Goal: Task Accomplishment & Management: Manage account settings

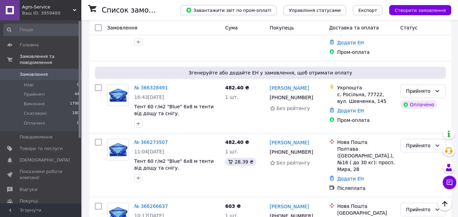
scroll to position [305, 0]
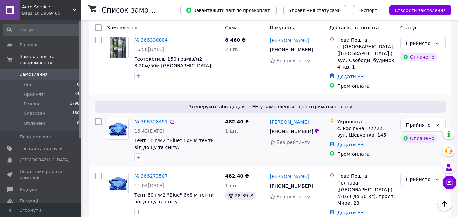
click at [147, 119] on link "№ 366328491" at bounding box center [151, 121] width 34 height 5
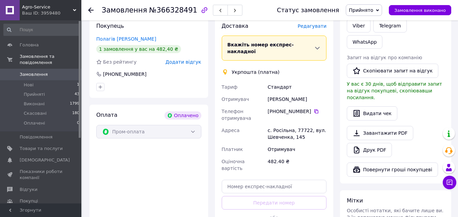
scroll to position [87, 0]
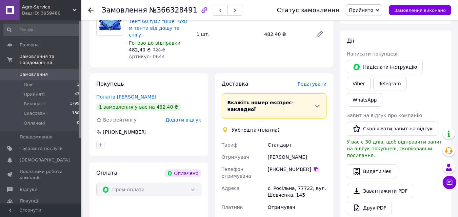
click at [313, 167] on icon at bounding box center [315, 169] width 5 height 5
drag, startPoint x: 268, startPoint y: 142, endPoint x: 304, endPoint y: 146, distance: 36.5
click at [304, 151] on div "[PERSON_NAME]" at bounding box center [296, 157] width 61 height 12
copy div "[PERSON_NAME]"
drag, startPoint x: 268, startPoint y: 175, endPoint x: 311, endPoint y: 181, distance: 43.5
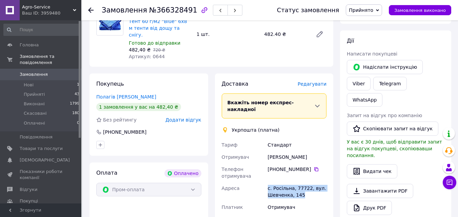
click at [311, 182] on div "с. Росільна, 77722, вул. Шевченка, 145" at bounding box center [296, 191] width 61 height 19
copy div "с. Росільна, 77722, вул. Шевченка, 145"
click at [39, 71] on span "Замовлення" at bounding box center [34, 74] width 28 height 6
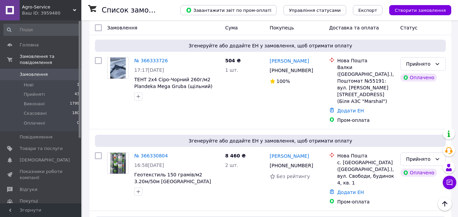
scroll to position [305, 0]
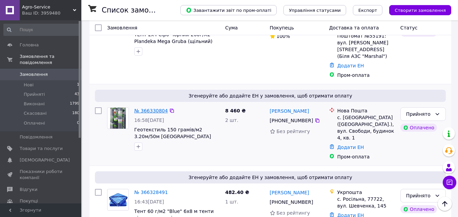
click at [155, 108] on link "№ 366330804" at bounding box center [151, 110] width 34 height 5
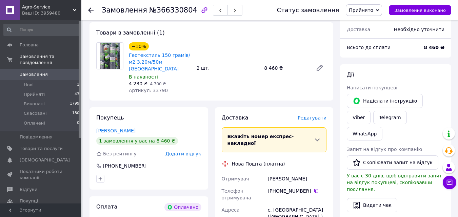
scroll to position [121, 0]
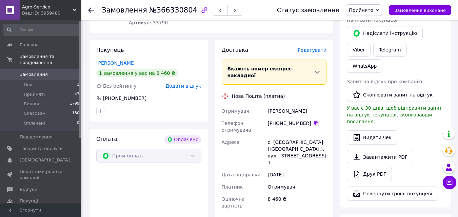
click at [314, 121] on icon at bounding box center [316, 123] width 4 height 4
drag, startPoint x: 268, startPoint y: 97, endPoint x: 306, endPoint y: 99, distance: 38.4
click at [306, 105] on div "[PERSON_NAME]" at bounding box center [296, 111] width 61 height 12
copy div "[PERSON_NAME]"
drag, startPoint x: 268, startPoint y: 129, endPoint x: 324, endPoint y: 136, distance: 56.9
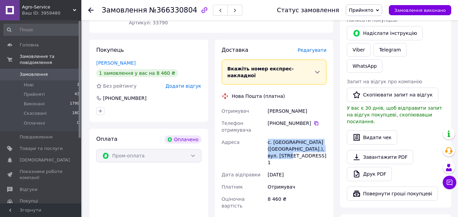
click at [324, 136] on div "с. [GEOGRAPHIC_DATA] ([GEOGRAPHIC_DATA].), вул. [STREET_ADDRESS] 1" at bounding box center [296, 152] width 61 height 33
copy div "с. [GEOGRAPHIC_DATA] ([GEOGRAPHIC_DATA].), вул. [STREET_ADDRESS] 1"
click at [91, 12] on icon at bounding box center [90, 9] width 5 height 5
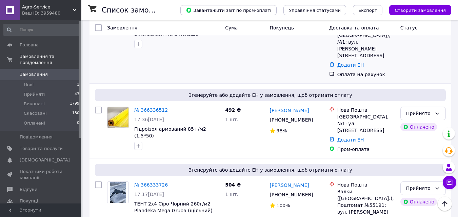
scroll to position [237, 0]
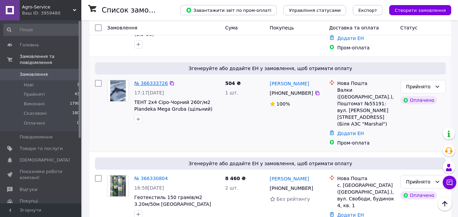
click at [151, 81] on link "№ 366333726" at bounding box center [151, 83] width 34 height 5
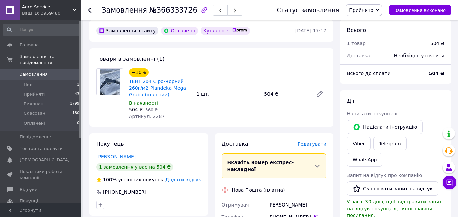
scroll to position [68, 0]
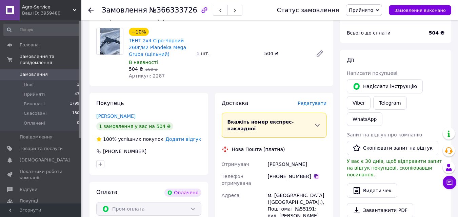
click at [313, 174] on icon at bounding box center [315, 176] width 5 height 5
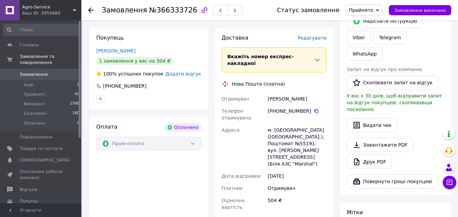
scroll to position [136, 0]
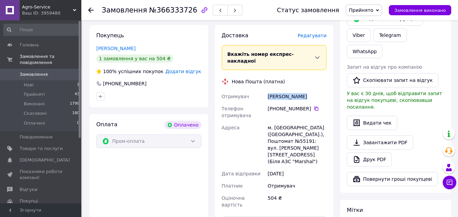
drag, startPoint x: 268, startPoint y: 88, endPoint x: 298, endPoint y: 94, distance: 30.4
click at [298, 94] on div "[PERSON_NAME]" at bounding box center [296, 96] width 61 height 12
copy div "[PERSON_NAME]"
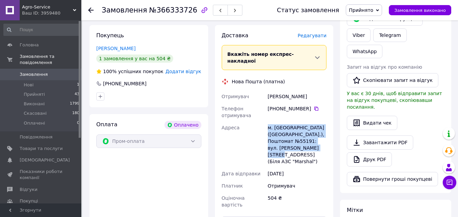
drag, startPoint x: 268, startPoint y: 120, endPoint x: 324, endPoint y: 138, distance: 59.0
click at [324, 138] on div "м. [GEOGRAPHIC_DATA] ([GEOGRAPHIC_DATA].), Поштомат №55191: вул. [PERSON_NAME][…" at bounding box center [296, 145] width 61 height 46
copy div "м. [GEOGRAPHIC_DATA] ([GEOGRAPHIC_DATA].), Поштомат №55191: вул. [PERSON_NAME][…"
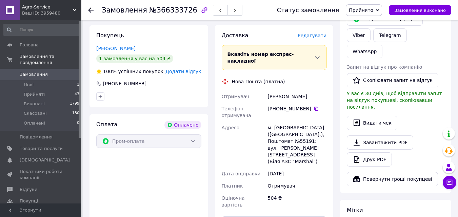
click at [90, 9] on use at bounding box center [90, 9] width 5 height 5
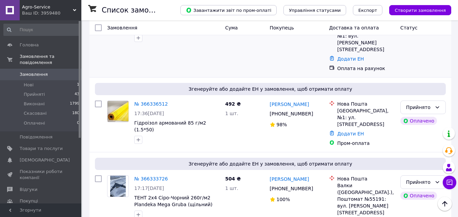
scroll to position [169, 0]
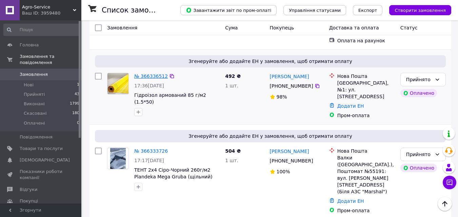
click at [150, 74] on link "№ 366336512" at bounding box center [151, 76] width 34 height 5
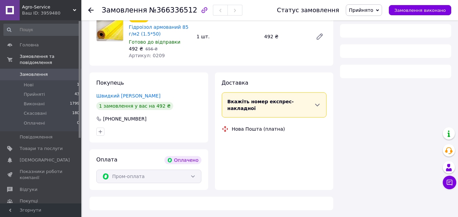
scroll to position [169, 0]
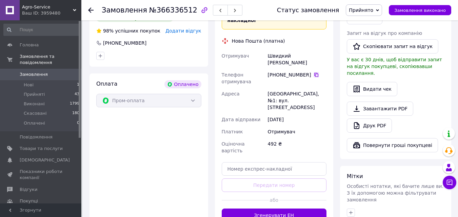
click at [314, 73] on icon at bounding box center [316, 75] width 4 height 4
drag, startPoint x: 268, startPoint y: 48, endPoint x: 300, endPoint y: 51, distance: 32.0
click at [300, 51] on div "Швидкий [PERSON_NAME]" at bounding box center [296, 59] width 61 height 19
copy div "Швидкий [PERSON_NAME]"
drag, startPoint x: 267, startPoint y: 79, endPoint x: 311, endPoint y: 89, distance: 44.9
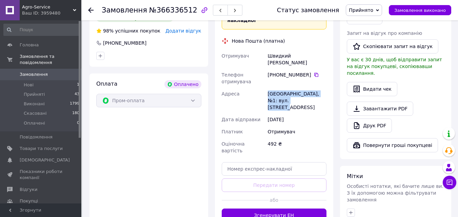
click at [311, 89] on div "[GEOGRAPHIC_DATA], №1: вул. [STREET_ADDRESS]" at bounding box center [296, 101] width 61 height 26
copy div "[GEOGRAPHIC_DATA], №1: вул. [STREET_ADDRESS]"
click at [41, 71] on span "Замовлення" at bounding box center [34, 74] width 28 height 6
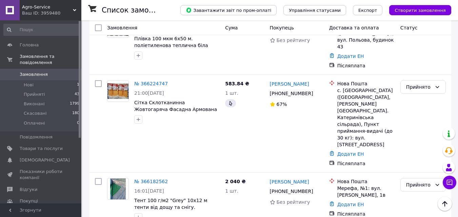
scroll to position [745, 0]
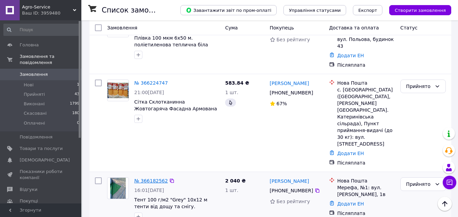
click at [145, 178] on link "№ 366182562" at bounding box center [151, 180] width 34 height 5
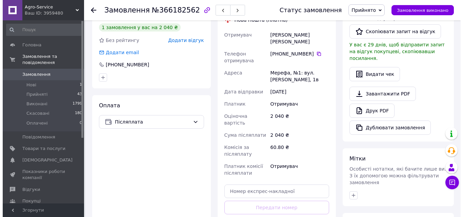
scroll to position [74, 0]
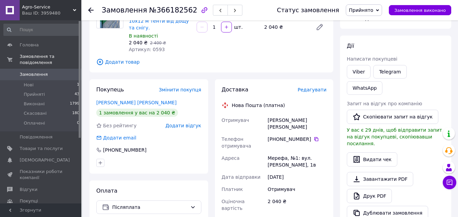
click at [313, 87] on span "Редагувати" at bounding box center [312, 89] width 29 height 5
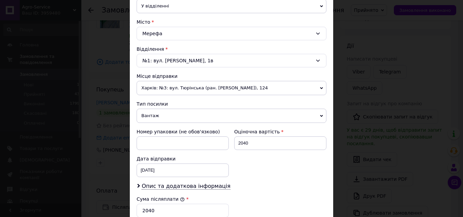
scroll to position [237, 0]
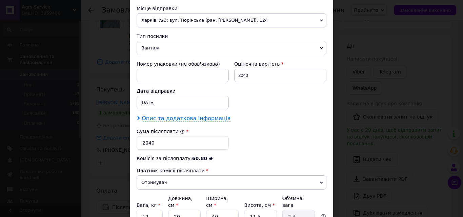
click at [183, 119] on span "Опис та додаткова інформація" at bounding box center [186, 118] width 89 height 7
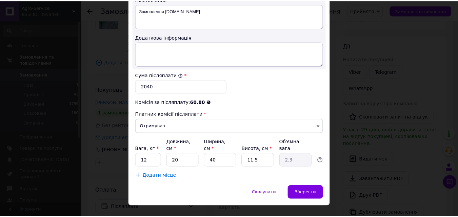
scroll to position [373, 0]
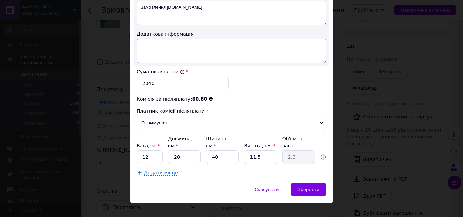
click at [172, 46] on textarea at bounding box center [232, 51] width 190 height 24
type textarea "И-4Ха, тент 10х12"
drag, startPoint x: 149, startPoint y: 149, endPoint x: 144, endPoint y: 150, distance: 5.1
click at [144, 150] on input "12" at bounding box center [150, 157] width 26 height 14
type input "10"
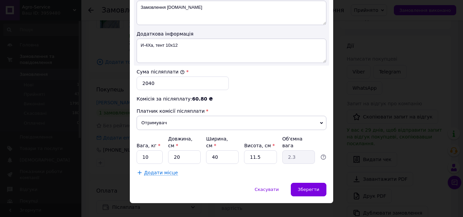
drag, startPoint x: 262, startPoint y: 150, endPoint x: 252, endPoint y: 150, distance: 10.2
click at [252, 150] on input "11.5" at bounding box center [260, 157] width 33 height 14
type input "10"
type input "2"
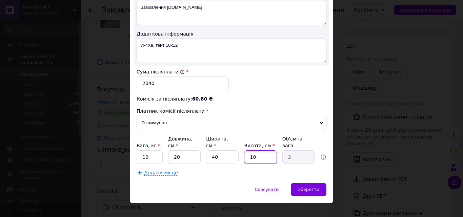
type input "10"
click at [233, 169] on div "Додати місце" at bounding box center [232, 172] width 190 height 7
click at [309, 187] on span "Зберегти" at bounding box center [308, 189] width 21 height 5
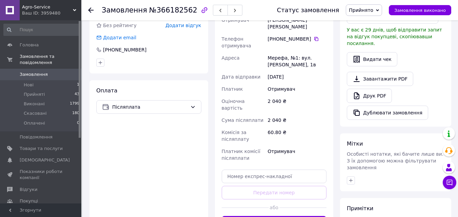
scroll to position [176, 0]
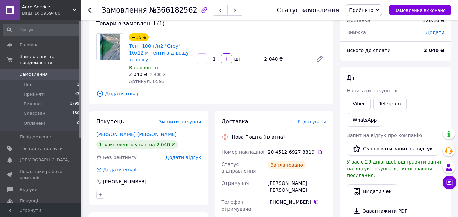
scroll to position [40, 0]
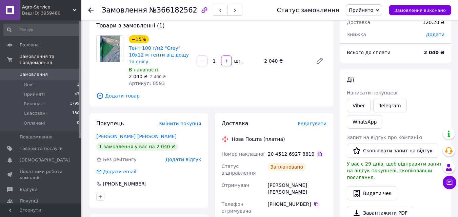
click at [318, 152] on icon at bounding box center [320, 154] width 4 height 4
click at [92, 8] on icon at bounding box center [90, 9] width 5 height 5
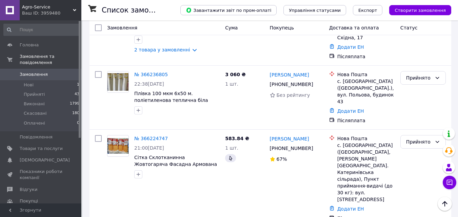
scroll to position [678, 0]
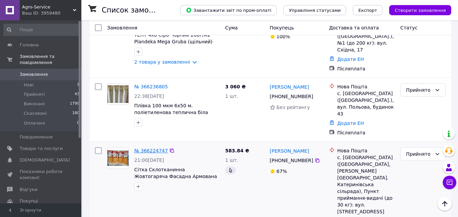
click at [150, 148] on link "№ 366224747" at bounding box center [151, 150] width 34 height 5
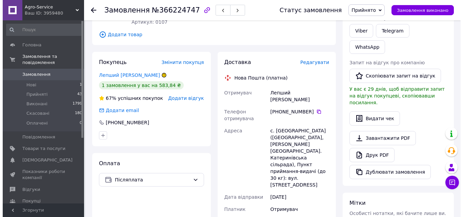
scroll to position [114, 0]
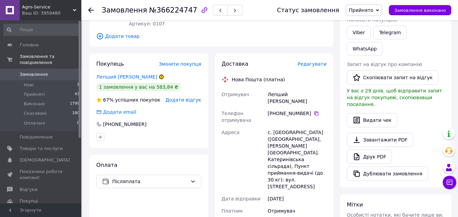
click at [309, 64] on span "Редагувати" at bounding box center [312, 63] width 29 height 5
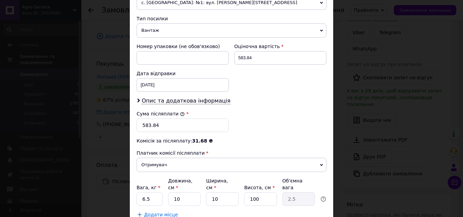
scroll to position [271, 0]
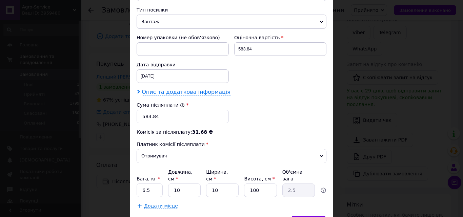
click at [169, 94] on span "Опис та додаткова інформація" at bounding box center [186, 92] width 89 height 7
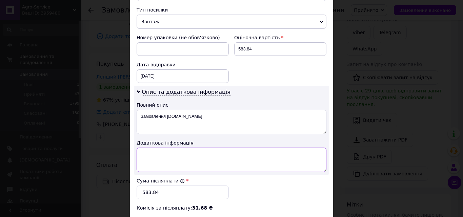
click at [159, 153] on textarea at bounding box center [232, 160] width 190 height 24
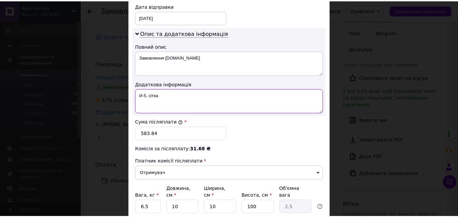
scroll to position [383, 0]
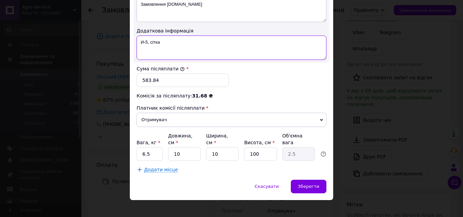
type textarea "И-5, сітка"
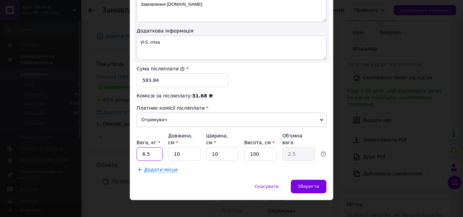
drag, startPoint x: 155, startPoint y: 147, endPoint x: 144, endPoint y: 147, distance: 11.5
click at [144, 147] on input "6.5" at bounding box center [150, 154] width 26 height 14
type input "6"
click at [299, 180] on div "Зберегти" at bounding box center [309, 187] width 36 height 14
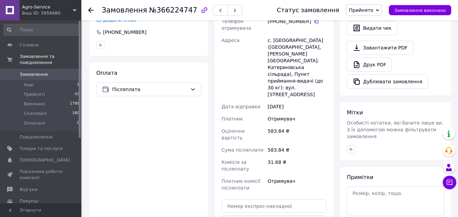
scroll to position [249, 0]
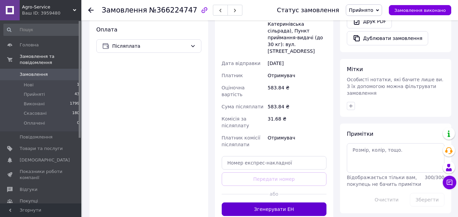
click at [283, 203] on button "Згенерувати ЕН" at bounding box center [274, 210] width 105 height 14
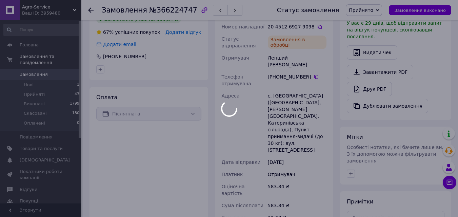
scroll to position [80, 0]
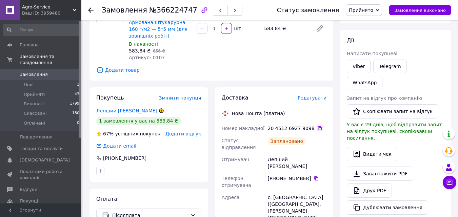
click at [317, 128] on icon at bounding box center [319, 128] width 5 height 5
click at [91, 8] on use at bounding box center [90, 9] width 5 height 5
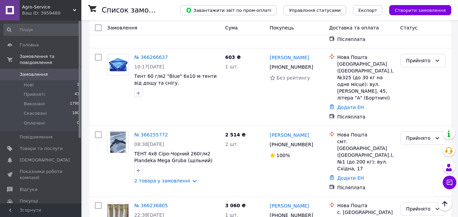
scroll to position [610, 0]
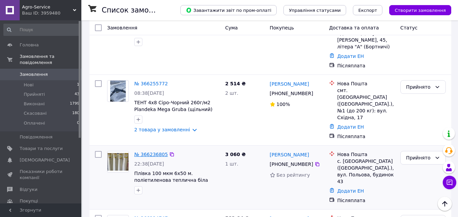
click at [147, 152] on link "№ 366236805" at bounding box center [151, 154] width 34 height 5
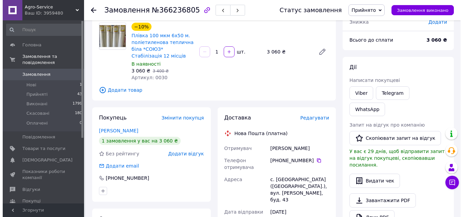
scroll to position [53, 0]
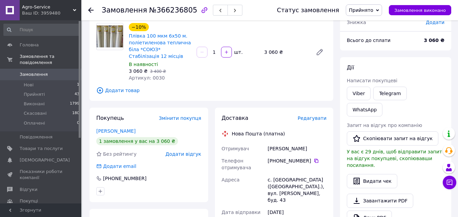
click at [317, 117] on span "Редагувати" at bounding box center [312, 118] width 29 height 5
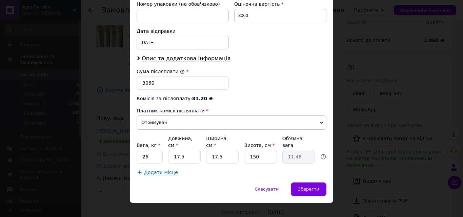
scroll to position [327, 0]
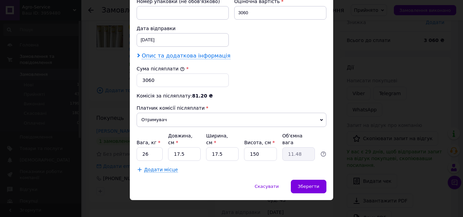
click at [173, 57] on span "Опис та додаткова інформація" at bounding box center [186, 56] width 89 height 7
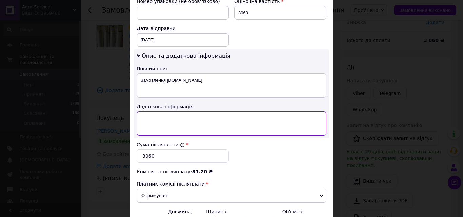
click at [159, 121] on textarea at bounding box center [232, 123] width 190 height 24
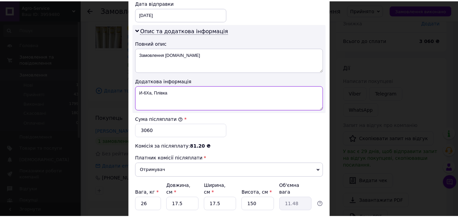
scroll to position [403, 0]
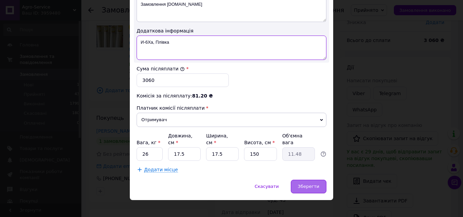
type textarea "И-6Ха, Плівка"
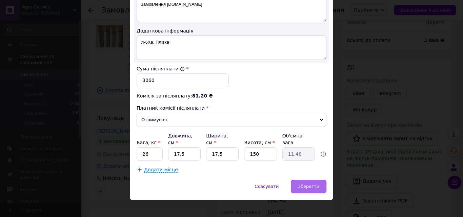
click at [307, 184] on span "Зберегти" at bounding box center [308, 186] width 21 height 5
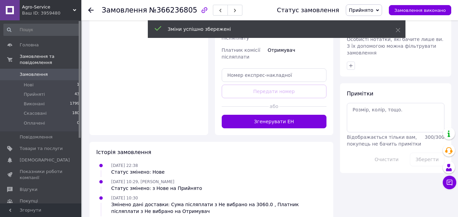
scroll to position [290, 0]
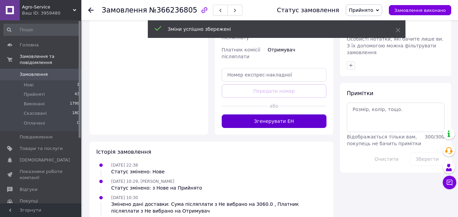
click at [283, 115] on button "Згенерувати ЕН" at bounding box center [274, 122] width 105 height 14
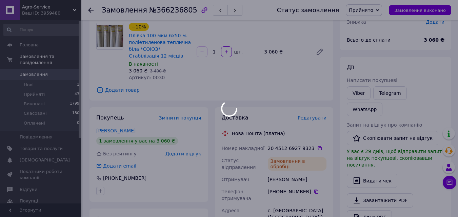
scroll to position [53, 0]
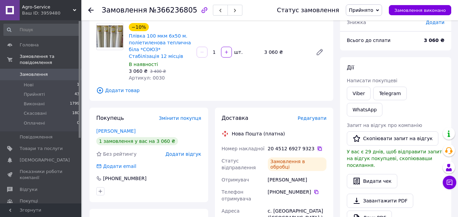
click at [318, 147] on icon at bounding box center [320, 149] width 4 height 4
click at [93, 8] on icon at bounding box center [90, 9] width 5 height 5
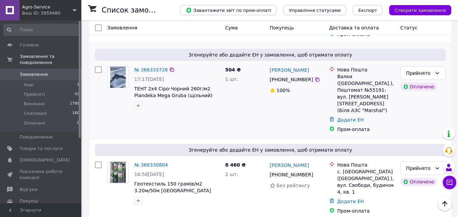
scroll to position [203, 0]
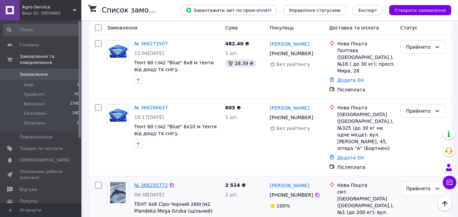
click at [149, 183] on link "№ 366255772" at bounding box center [151, 185] width 34 height 5
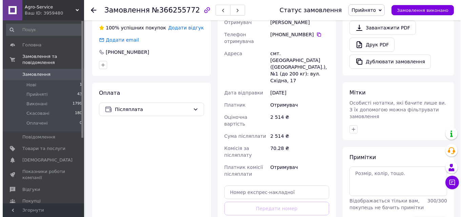
scroll to position [141, 0]
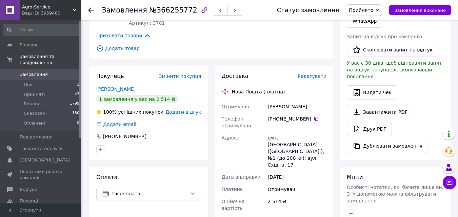
click at [311, 79] on span "Редагувати" at bounding box center [312, 76] width 29 height 5
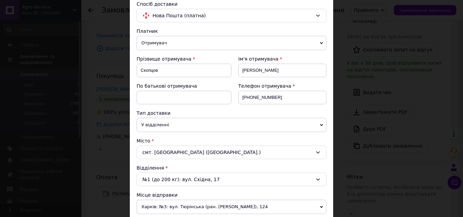
scroll to position [136, 0]
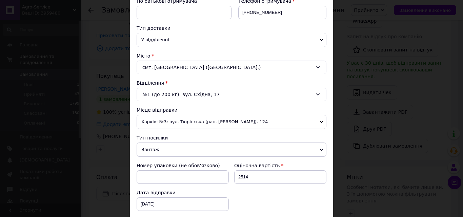
click at [189, 123] on span "Харків: №3: вул. Тюрінська (ран. [PERSON_NAME]), 124" at bounding box center [232, 122] width 190 height 14
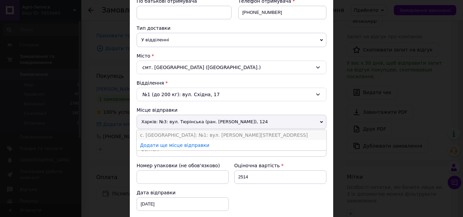
click at [183, 135] on li "с. [GEOGRAPHIC_DATA]: №1: вул. [PERSON_NAME][STREET_ADDRESS]" at bounding box center [232, 135] width 190 height 10
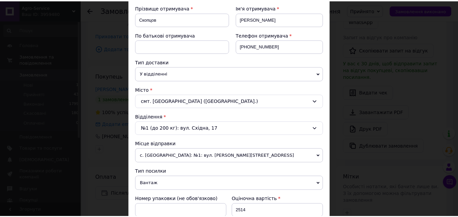
scroll to position [0, 0]
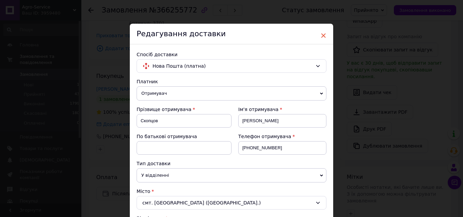
click at [322, 35] on span "×" at bounding box center [323, 36] width 6 height 12
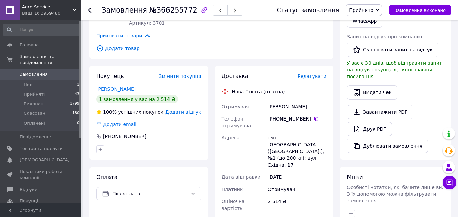
click at [132, 34] on span "Приховати товари" at bounding box center [123, 35] width 55 height 7
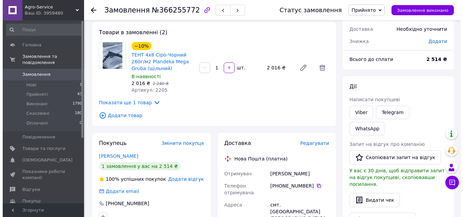
scroll to position [33, 0]
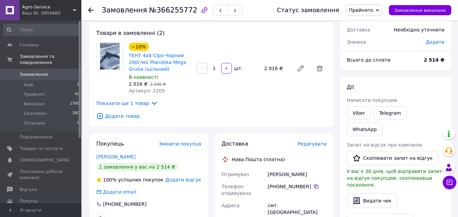
click at [139, 103] on span "Показати ще 1 товар" at bounding box center [127, 103] width 62 height 7
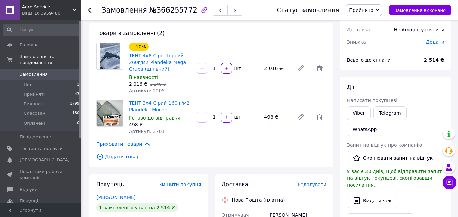
click at [310, 184] on span "Редагувати" at bounding box center [312, 184] width 29 height 5
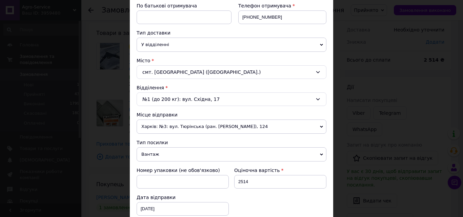
scroll to position [169, 0]
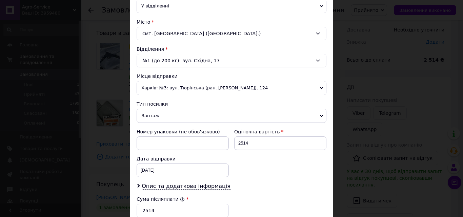
click at [181, 86] on span "Харків: №3: вул. Тюрінська (ран. [PERSON_NAME]), 124" at bounding box center [232, 88] width 190 height 14
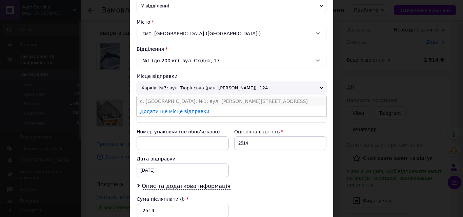
click at [176, 101] on li "с. [GEOGRAPHIC_DATA]: №1: вул. [PERSON_NAME][STREET_ADDRESS]" at bounding box center [232, 101] width 190 height 10
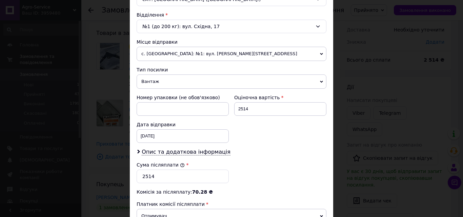
scroll to position [271, 0]
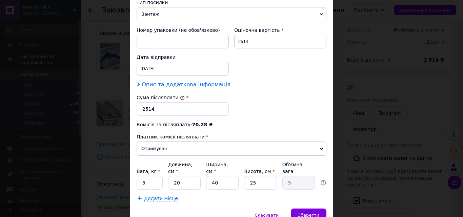
click at [168, 85] on span "Опис та додаткова інформація" at bounding box center [186, 84] width 89 height 7
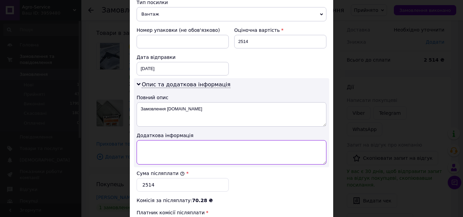
click at [159, 148] on textarea at bounding box center [232, 152] width 190 height 24
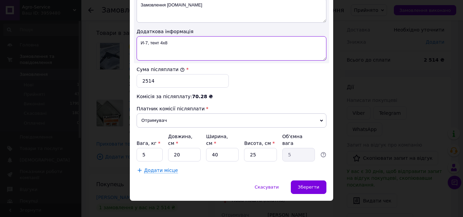
scroll to position [376, 0]
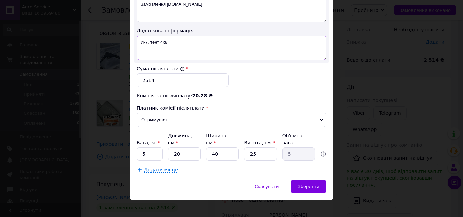
type textarea "И-7, тент 4х8"
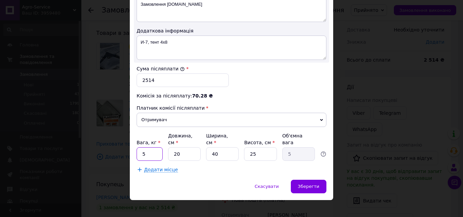
drag, startPoint x: 147, startPoint y: 150, endPoint x: 141, endPoint y: 148, distance: 5.7
click at [141, 148] on input "5" at bounding box center [150, 154] width 26 height 14
type input "8"
drag, startPoint x: 257, startPoint y: 147, endPoint x: 249, endPoint y: 147, distance: 7.8
click at [249, 147] on input "25" at bounding box center [260, 154] width 33 height 14
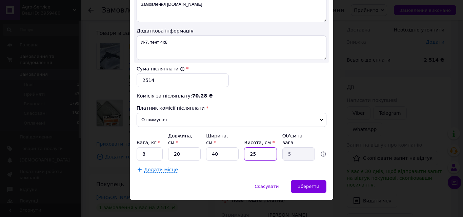
type input "5"
type input "1"
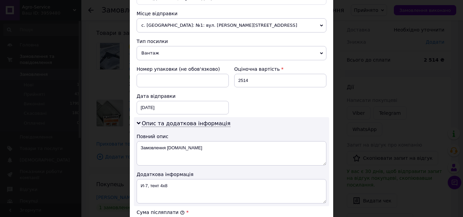
scroll to position [206, 0]
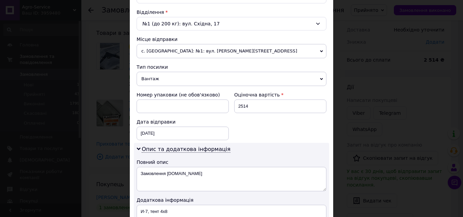
type input "5"
drag, startPoint x: 254, startPoint y: 106, endPoint x: 238, endPoint y: 105, distance: 15.9
click at [238, 105] on input "2514" at bounding box center [280, 107] width 92 height 14
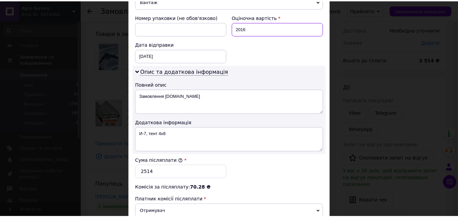
scroll to position [342, 0]
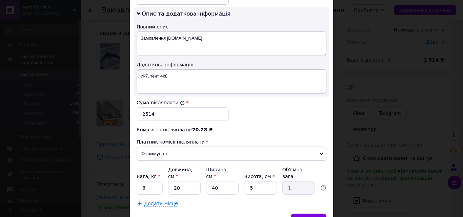
type input "2016"
drag, startPoint x: 156, startPoint y: 116, endPoint x: 139, endPoint y: 114, distance: 16.4
click at [139, 114] on input "2514" at bounding box center [183, 114] width 92 height 14
type input "2016"
click at [303, 217] on span "Зберегти" at bounding box center [308, 220] width 21 height 5
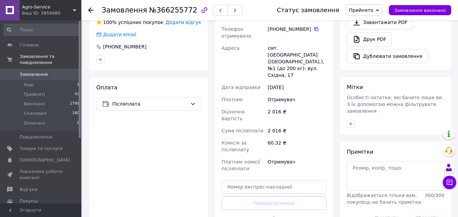
scroll to position [270, 0]
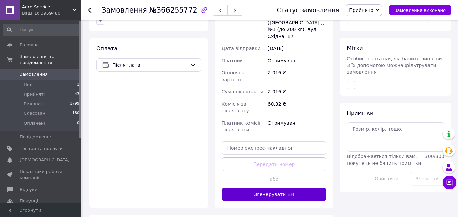
click at [273, 188] on button "Згенерувати ЕН" at bounding box center [274, 195] width 105 height 14
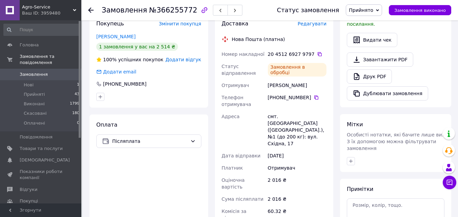
scroll to position [168, 0]
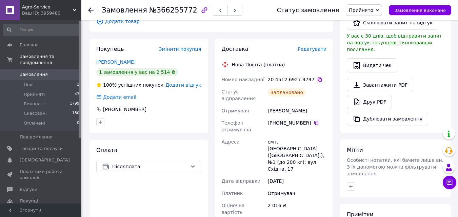
click at [317, 79] on icon at bounding box center [319, 79] width 5 height 5
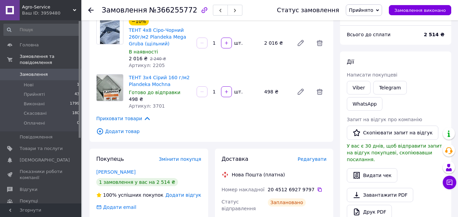
scroll to position [101, 0]
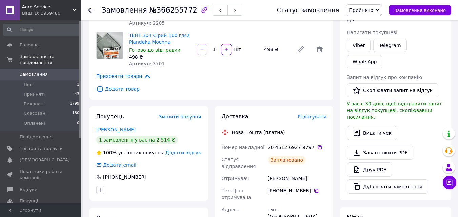
drag, startPoint x: 287, startPoint y: 189, endPoint x: 307, endPoint y: 191, distance: 20.4
click at [307, 191] on div "[PHONE_NUMBER]" at bounding box center [297, 190] width 59 height 7
copy div "66 883 73 58"
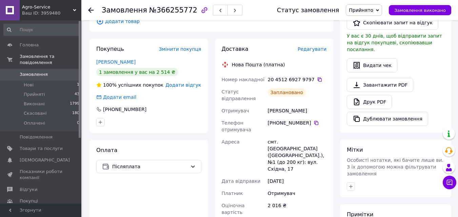
click at [34, 71] on span "Замовлення" at bounding box center [34, 74] width 28 height 6
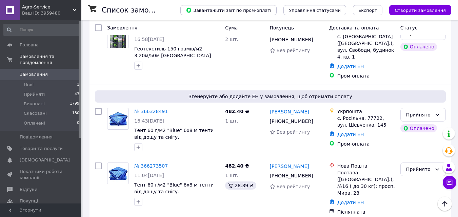
scroll to position [441, 0]
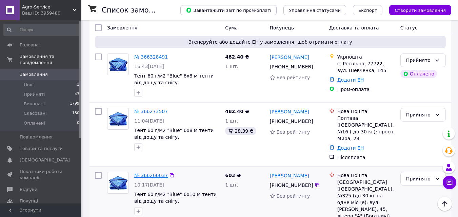
click at [156, 173] on link "№ 366266637" at bounding box center [151, 175] width 34 height 5
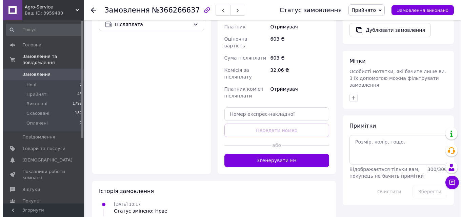
scroll to position [88, 0]
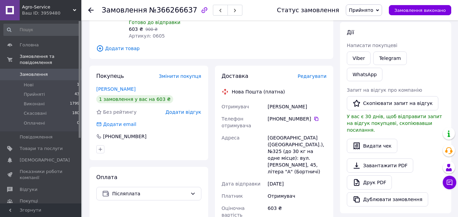
click at [310, 74] on span "Редагувати" at bounding box center [312, 76] width 29 height 5
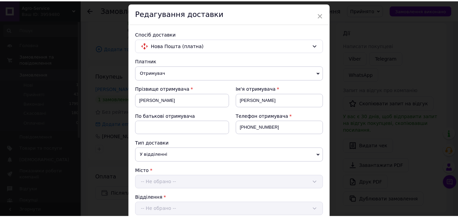
scroll to position [0, 0]
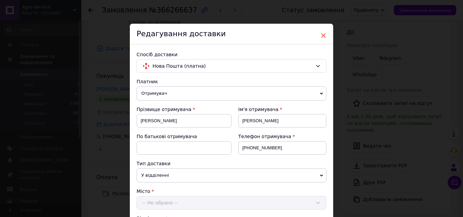
click at [324, 35] on span "×" at bounding box center [323, 36] width 6 height 12
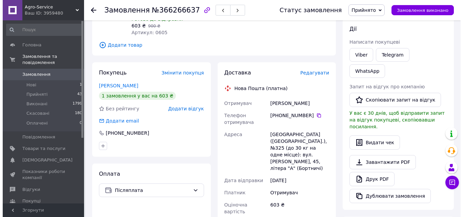
scroll to position [88, 0]
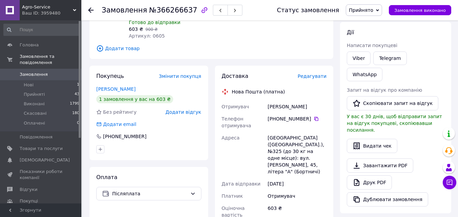
click at [312, 74] on span "Редагувати" at bounding box center [312, 76] width 29 height 5
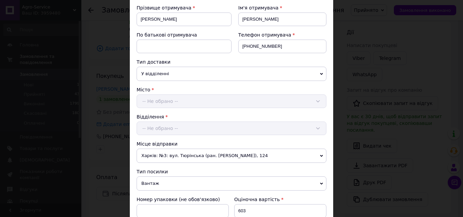
scroll to position [169, 0]
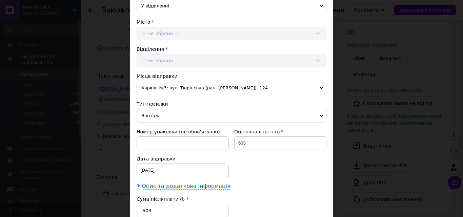
click at [153, 185] on span "Опис та додаткова інформація" at bounding box center [186, 186] width 89 height 7
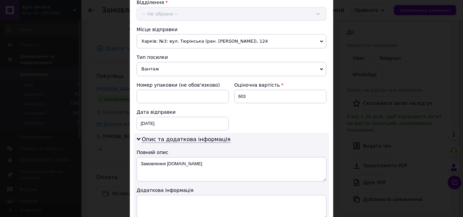
scroll to position [271, 0]
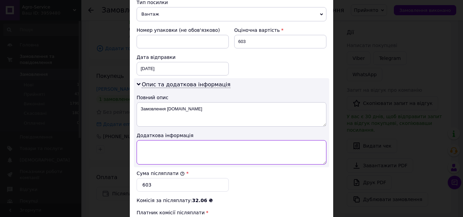
click at [163, 148] on textarea at bounding box center [232, 152] width 190 height 24
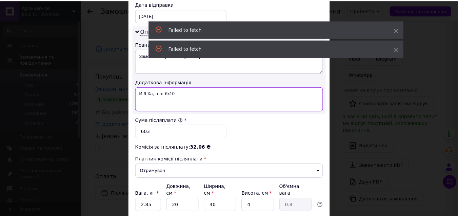
scroll to position [376, 0]
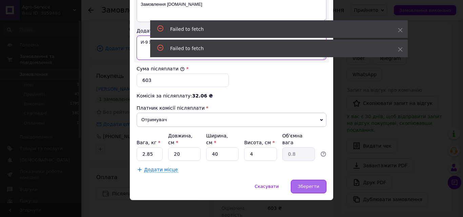
type textarea "И-9 Ха, тент 6х10"
click at [306, 184] on span "Зберегти" at bounding box center [308, 186] width 21 height 5
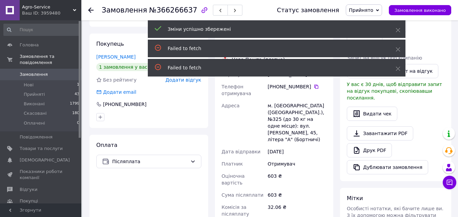
scroll to position [189, 0]
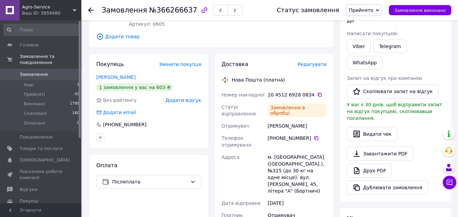
scroll to position [88, 0]
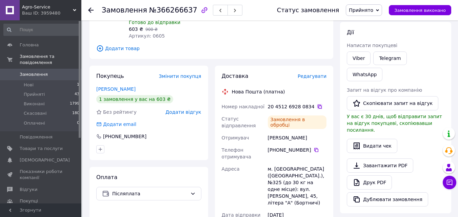
click at [318, 105] on icon at bounding box center [320, 107] width 4 height 4
click at [89, 9] on icon at bounding box center [90, 9] width 5 height 5
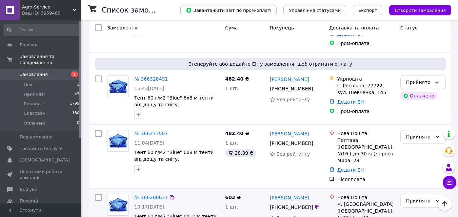
scroll to position [407, 0]
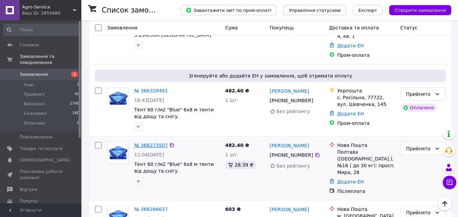
click at [153, 143] on link "№ 366273507" at bounding box center [151, 145] width 34 height 5
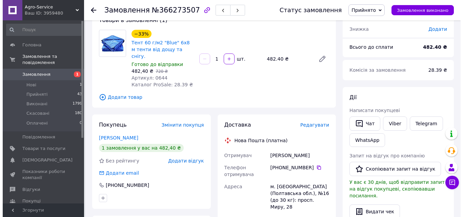
scroll to position [102, 0]
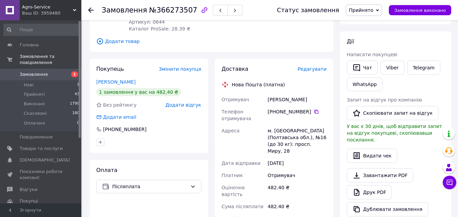
click at [313, 66] on span "Редагувати" at bounding box center [312, 68] width 29 height 5
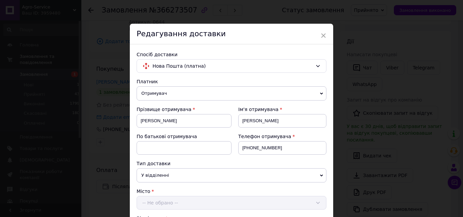
scroll to position [136, 0]
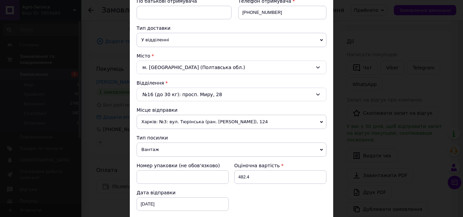
click at [190, 123] on span "Харків: №3: вул. Тюрінська (ран. [PERSON_NAME]), 124" at bounding box center [232, 122] width 190 height 14
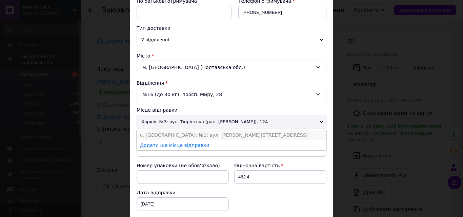
click at [179, 132] on li "с. [GEOGRAPHIC_DATA]: №1: вул. [PERSON_NAME][STREET_ADDRESS]" at bounding box center [232, 135] width 190 height 10
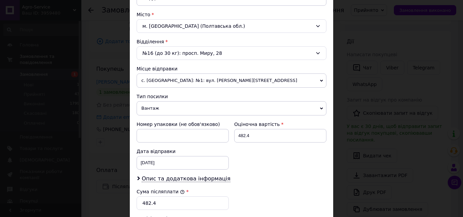
scroll to position [237, 0]
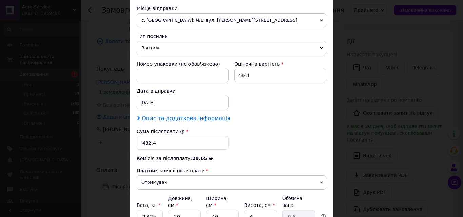
click at [172, 120] on span "Опис та додаткова інформація" at bounding box center [186, 118] width 89 height 7
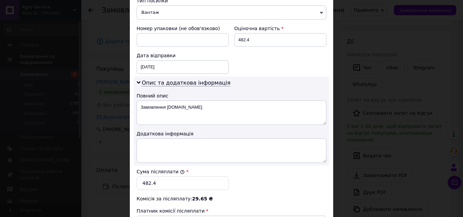
scroll to position [305, 0]
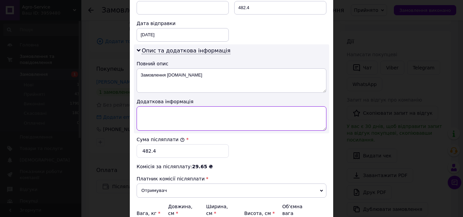
click at [161, 120] on textarea at bounding box center [232, 118] width 190 height 24
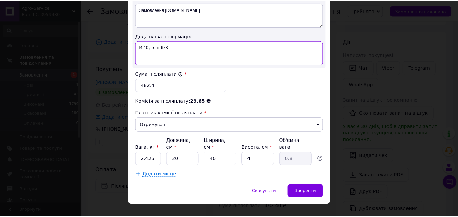
scroll to position [376, 0]
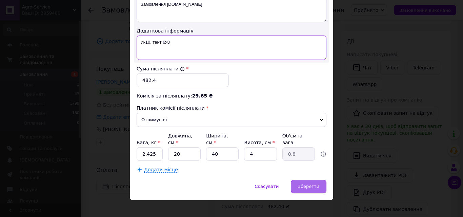
type textarea "И-10, тент 6х8"
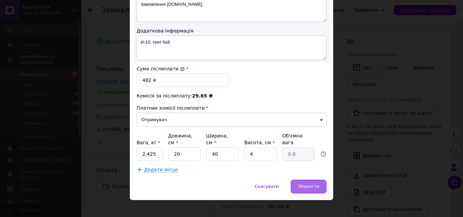
click at [305, 184] on span "Зберегти" at bounding box center [308, 186] width 21 height 5
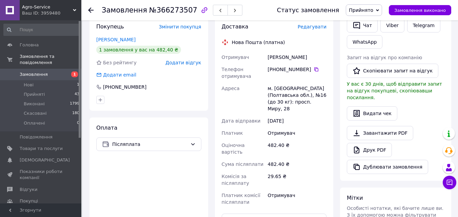
scroll to position [203, 0]
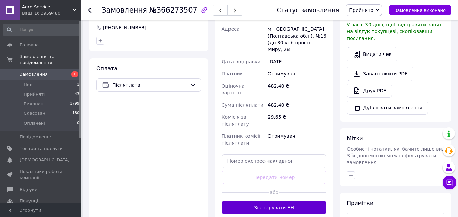
click at [279, 201] on button "Згенерувати ЕН" at bounding box center [274, 208] width 105 height 14
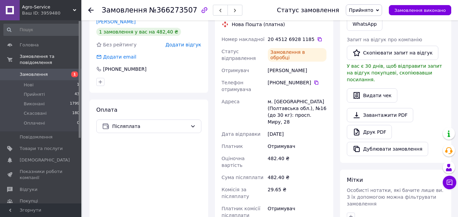
scroll to position [102, 0]
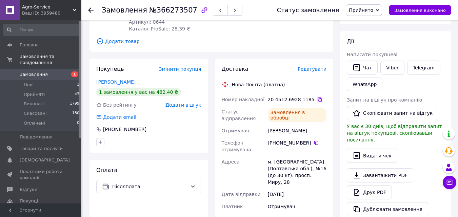
click at [317, 97] on icon at bounding box center [319, 99] width 5 height 5
click at [87, 10] on div "Замовлення №366273507 Статус замовлення Прийнято Виконано Скасовано Оплачено За…" at bounding box center [269, 10] width 376 height 20
click at [88, 9] on icon at bounding box center [90, 9] width 5 height 5
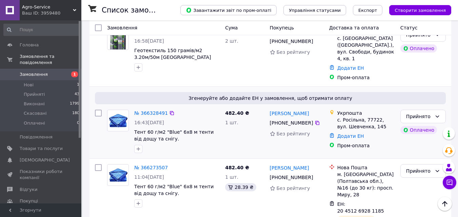
scroll to position [373, 0]
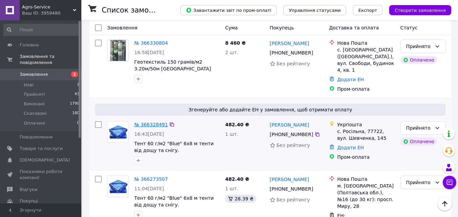
click at [155, 122] on link "№ 366328491" at bounding box center [151, 124] width 34 height 5
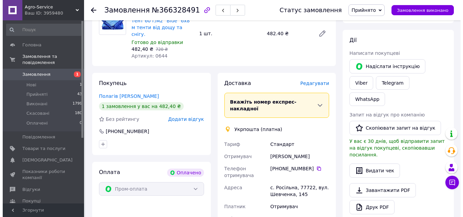
scroll to position [87, 0]
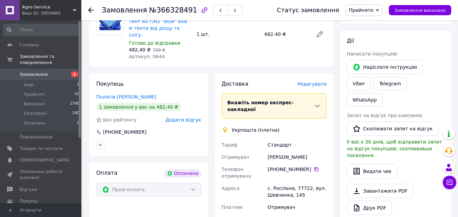
click at [318, 81] on span "Редагувати" at bounding box center [312, 83] width 29 height 5
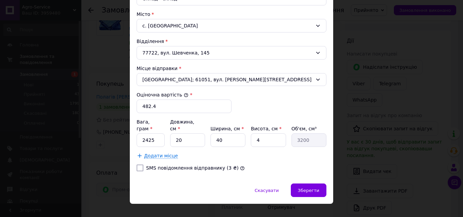
scroll to position [203, 0]
click at [186, 75] on div "[GEOGRAPHIC_DATA]; 61051, вул. [PERSON_NAME][STREET_ADDRESS]" at bounding box center [232, 79] width 190 height 13
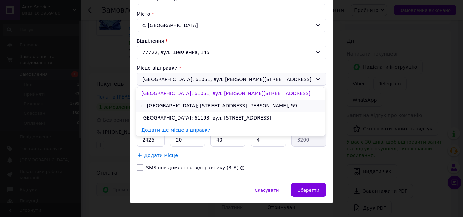
click at [166, 105] on li "с. [GEOGRAPHIC_DATA]; [STREET_ADDRESS] [PERSON_NAME], 59" at bounding box center [230, 106] width 189 height 12
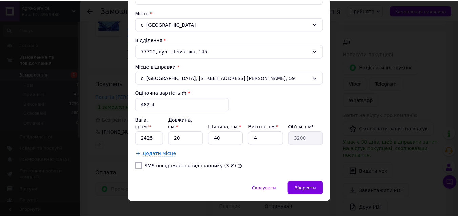
scroll to position [207, 0]
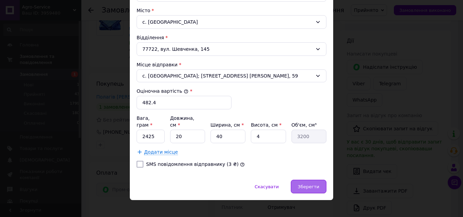
click at [308, 184] on span "Зберегти" at bounding box center [308, 186] width 21 height 5
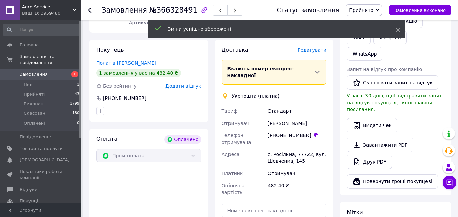
scroll to position [189, 0]
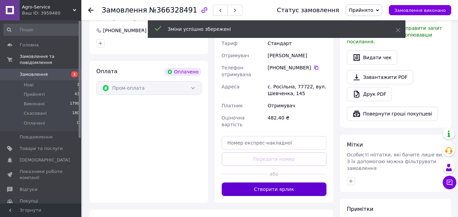
click at [288, 183] on button "Створити ярлик" at bounding box center [274, 190] width 105 height 14
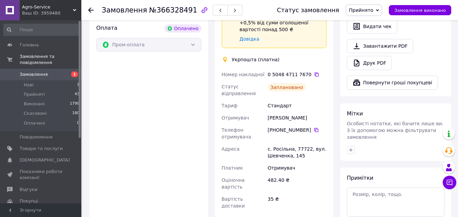
scroll to position [257, 0]
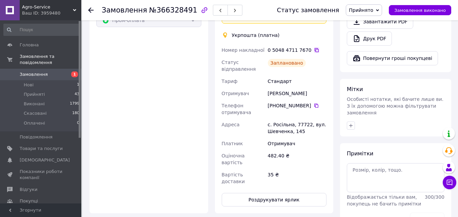
click at [314, 47] on icon at bounding box center [316, 49] width 5 height 5
click at [279, 193] on button "Роздрукувати ярлик" at bounding box center [274, 200] width 105 height 14
click at [33, 71] on span "Замовлення" at bounding box center [34, 74] width 28 height 6
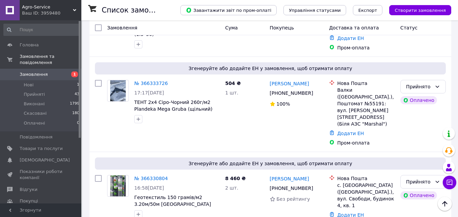
scroll to position [271, 0]
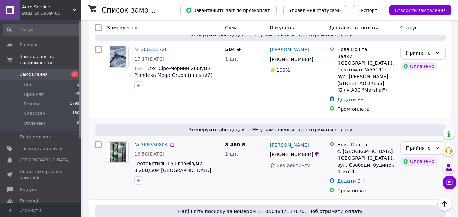
click at [151, 142] on link "№ 366330804" at bounding box center [151, 144] width 34 height 5
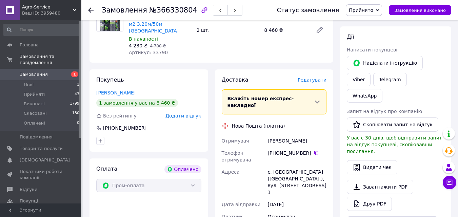
scroll to position [53, 0]
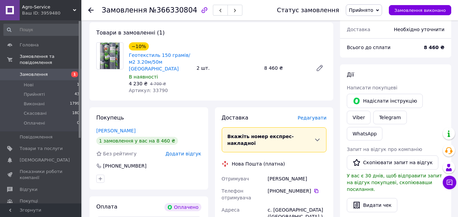
click at [310, 115] on span "Редагувати" at bounding box center [312, 117] width 29 height 5
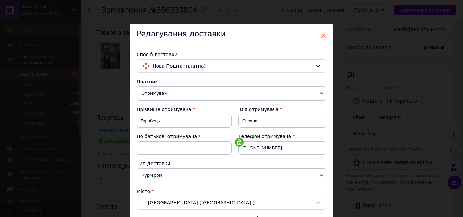
click at [322, 35] on span "×" at bounding box center [323, 36] width 6 height 12
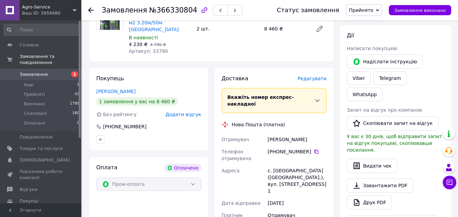
scroll to position [19, 0]
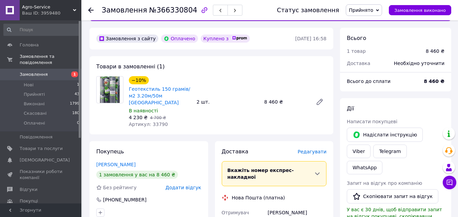
click at [89, 9] on use at bounding box center [90, 9] width 5 height 5
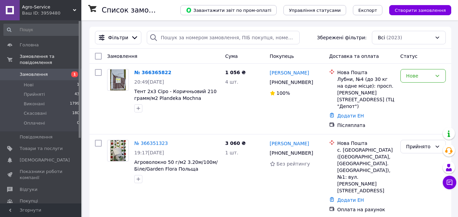
scroll to position [169, 0]
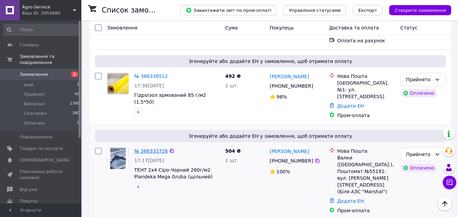
click at [154, 148] on link "№ 366333726" at bounding box center [151, 150] width 34 height 5
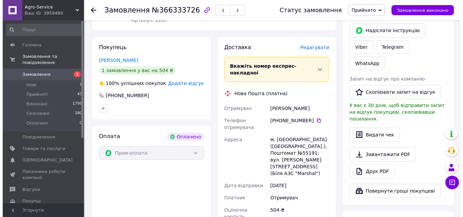
scroll to position [68, 0]
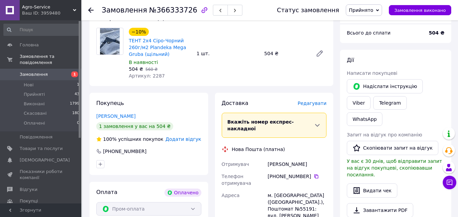
click at [314, 105] on span "Редагувати" at bounding box center [312, 103] width 29 height 5
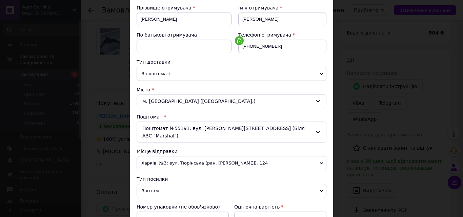
scroll to position [169, 0]
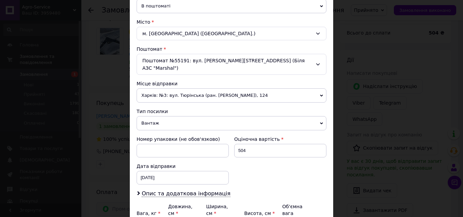
click at [190, 88] on span "Харків: №3: вул. Тюрінська (ран. [PERSON_NAME]), 124" at bounding box center [232, 95] width 190 height 14
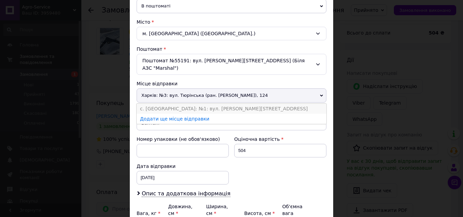
click at [172, 104] on li "с. [GEOGRAPHIC_DATA]: №1: вул. [PERSON_NAME][STREET_ADDRESS]" at bounding box center [232, 109] width 190 height 10
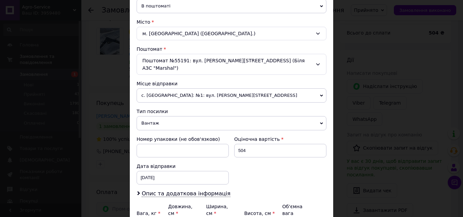
scroll to position [203, 0]
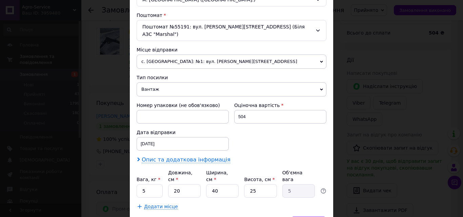
click at [160, 157] on span "Опис та додаткова інформація" at bounding box center [186, 160] width 89 height 7
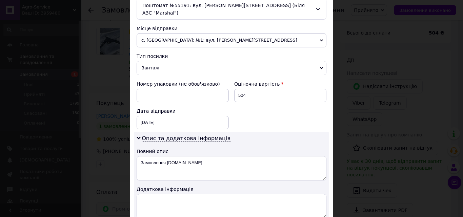
scroll to position [271, 0]
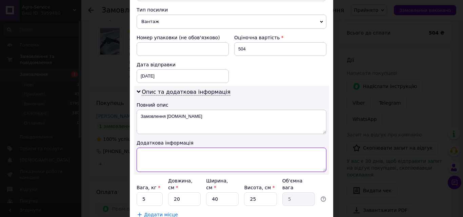
click at [157, 150] on textarea at bounding box center [232, 160] width 190 height 24
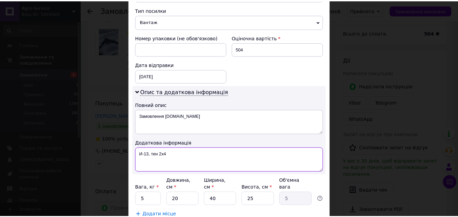
scroll to position [309, 0]
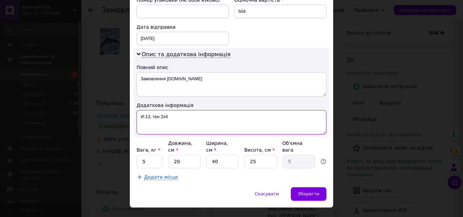
type textarea "И-13, тен 2х4"
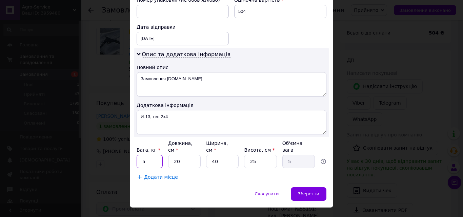
drag, startPoint x: 146, startPoint y: 148, endPoint x: 138, endPoint y: 148, distance: 8.1
click at [138, 155] on input "5" at bounding box center [150, 162] width 26 height 14
type input "2"
drag, startPoint x: 258, startPoint y: 147, endPoint x: 246, endPoint y: 147, distance: 11.9
click at [246, 155] on input "25" at bounding box center [260, 162] width 33 height 14
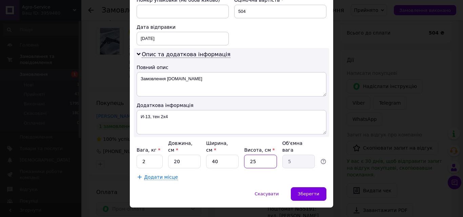
type input "4"
type input "0.8"
type input "4"
drag, startPoint x: 232, startPoint y: 176, endPoint x: 249, endPoint y: 175, distance: 16.6
click at [233, 187] on div "Скасувати   Зберегти" at bounding box center [231, 197] width 203 height 20
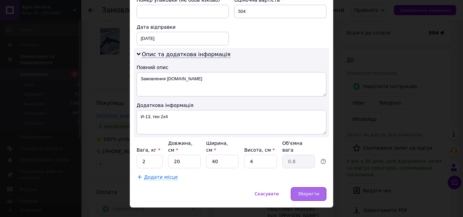
click at [305, 191] on span "Зберегти" at bounding box center [308, 193] width 21 height 5
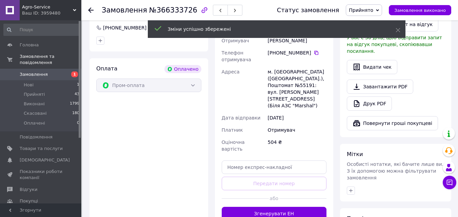
scroll to position [203, 0]
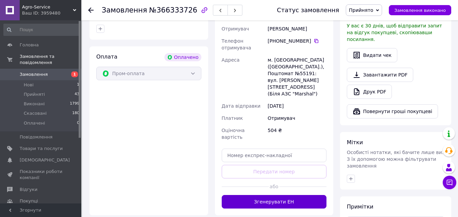
click at [283, 195] on button "Згенерувати ЕН" at bounding box center [274, 202] width 105 height 14
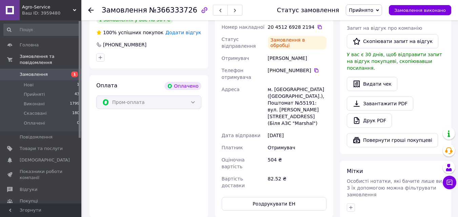
scroll to position [136, 0]
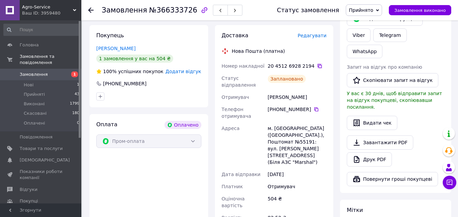
click at [317, 67] on icon at bounding box center [319, 65] width 5 height 5
click at [45, 71] on span "Замовлення" at bounding box center [41, 74] width 43 height 6
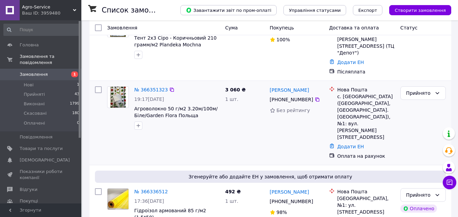
scroll to position [136, 0]
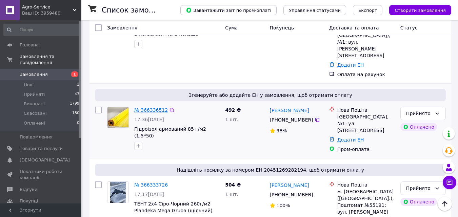
click at [152, 107] on link "№ 366336512" at bounding box center [151, 109] width 34 height 5
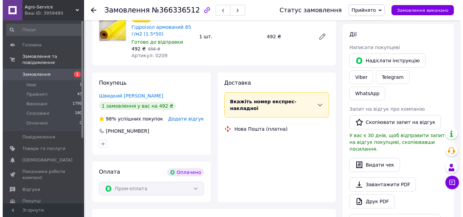
scroll to position [136, 0]
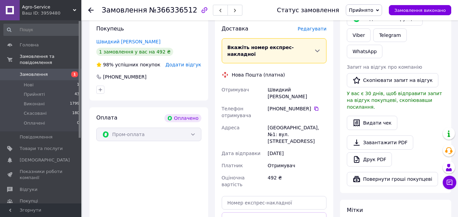
click at [313, 29] on span "Редагувати" at bounding box center [312, 28] width 29 height 5
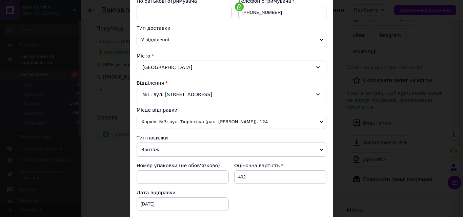
click at [202, 119] on span "Харків: №3: вул. Тюрінська (ран. [PERSON_NAME]), 124" at bounding box center [232, 122] width 190 height 14
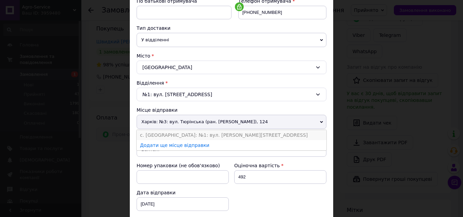
click at [178, 134] on li "с. [GEOGRAPHIC_DATA]: №1: вул. [PERSON_NAME][STREET_ADDRESS]" at bounding box center [232, 135] width 190 height 10
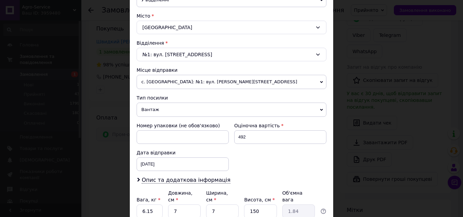
scroll to position [233, 0]
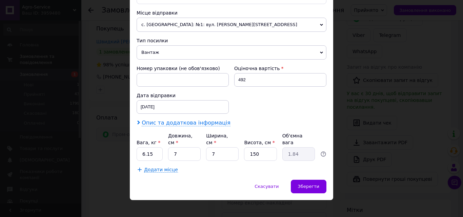
click at [165, 122] on span "Опис та додаткова інформація" at bounding box center [186, 123] width 89 height 7
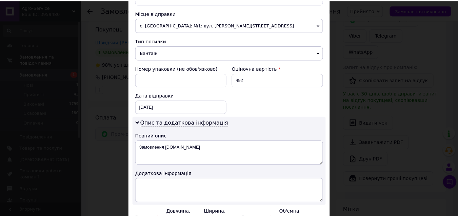
scroll to position [301, 0]
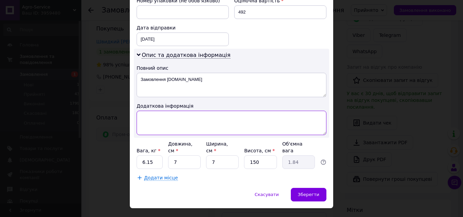
click at [157, 126] on textarea at bounding box center [232, 123] width 190 height 24
type textarea "И-14, гидробарьер"
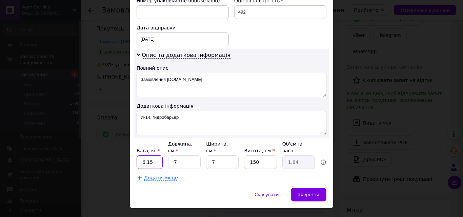
drag, startPoint x: 151, startPoint y: 157, endPoint x: 144, endPoint y: 156, distance: 7.6
click at [144, 156] on input "6.15" at bounding box center [150, 163] width 26 height 14
type input "6"
click at [303, 192] on span "Зберегти" at bounding box center [308, 194] width 21 height 5
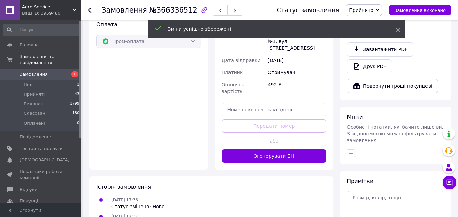
scroll to position [237, 0]
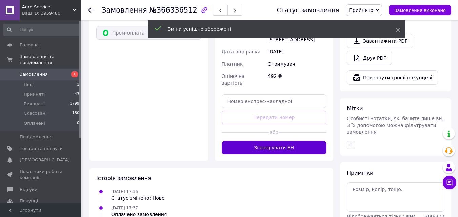
click at [284, 141] on button "Згенерувати ЕН" at bounding box center [274, 148] width 105 height 14
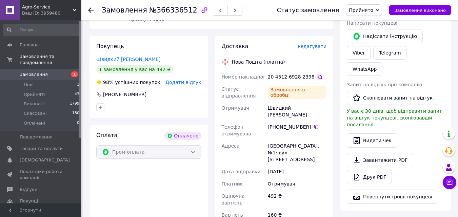
scroll to position [102, 0]
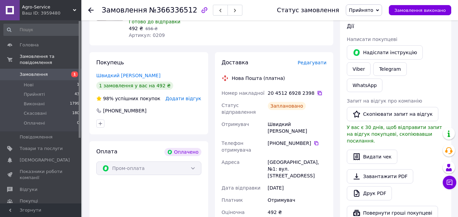
click at [317, 90] on icon at bounding box center [319, 92] width 5 height 5
click at [36, 71] on span "Замовлення" at bounding box center [34, 74] width 28 height 6
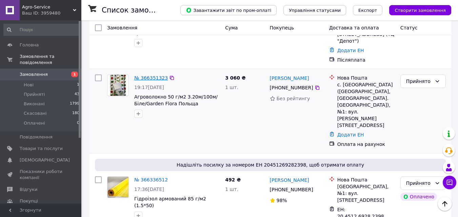
scroll to position [34, 0]
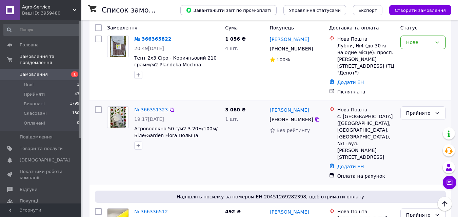
click at [152, 107] on link "№ 366351323" at bounding box center [151, 109] width 34 height 5
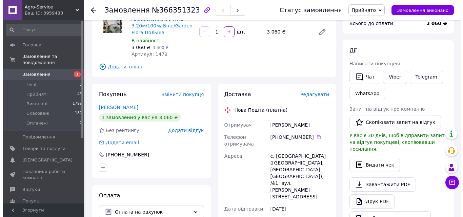
scroll to position [102, 0]
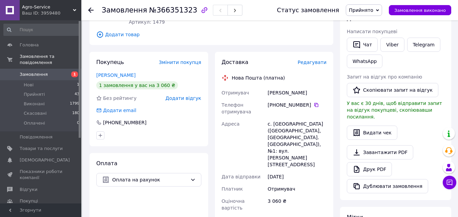
click at [312, 63] on span "Редагувати" at bounding box center [312, 62] width 29 height 5
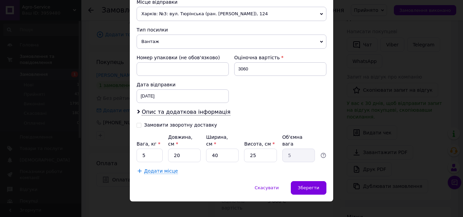
scroll to position [252, 0]
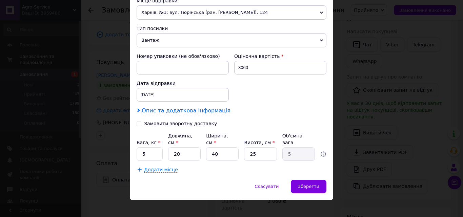
click at [169, 113] on span "Опис та додаткова інформація" at bounding box center [186, 110] width 89 height 7
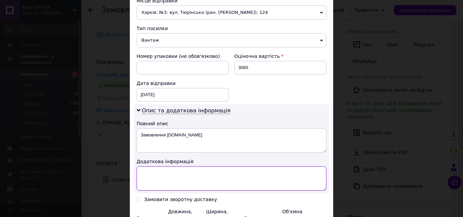
click at [152, 178] on textarea at bounding box center [232, 178] width 190 height 24
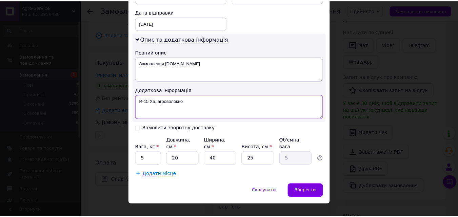
scroll to position [328, 0]
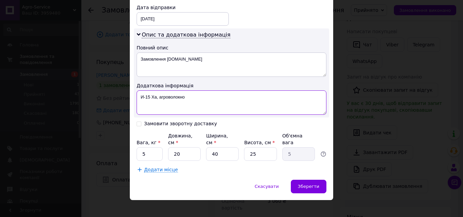
type textarea "И-15 Ха, агроволокно"
drag, startPoint x: 152, startPoint y: 145, endPoint x: 141, endPoint y: 147, distance: 12.0
click at [141, 147] on input "5" at bounding box center [150, 154] width 26 height 14
type input "15"
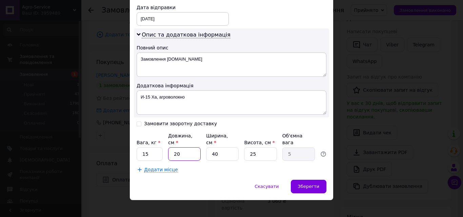
drag, startPoint x: 186, startPoint y: 145, endPoint x: 169, endPoint y: 145, distance: 17.6
click at [169, 147] on input "20" at bounding box center [184, 154] width 33 height 14
type input "1"
type input "0.25"
type input "15"
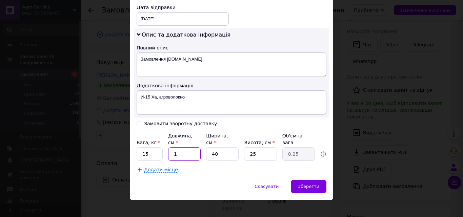
type input "3.75"
type input "15"
drag, startPoint x: 218, startPoint y: 146, endPoint x: 206, endPoint y: 148, distance: 12.0
click at [206, 148] on input "40" at bounding box center [222, 154] width 33 height 14
type input "1"
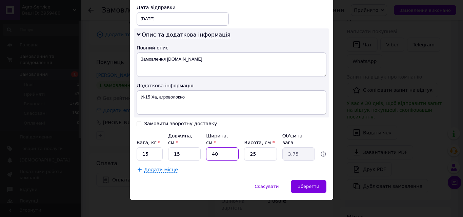
type input "0.1"
type input "15"
type input "1.41"
type input "15"
drag, startPoint x: 257, startPoint y: 148, endPoint x: 247, endPoint y: 148, distance: 9.8
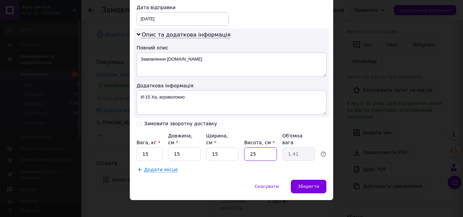
click at [247, 148] on input "25" at bounding box center [260, 154] width 33 height 14
type input "1"
type input "0.1"
type input "16"
type input "0.9"
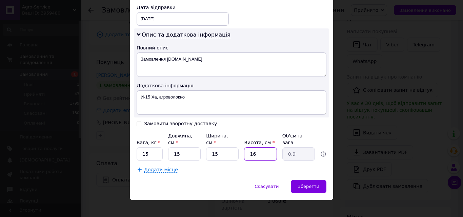
type input "160"
type input "9"
type input "160"
click at [306, 184] on span "Зберегти" at bounding box center [308, 186] width 21 height 5
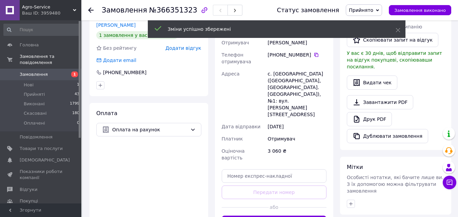
scroll to position [203, 0]
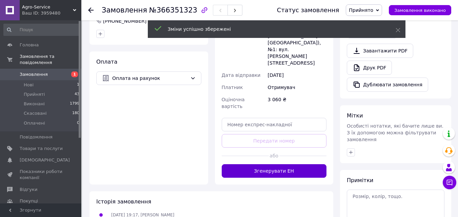
click at [282, 164] on button "Згенерувати ЕН" at bounding box center [274, 171] width 105 height 14
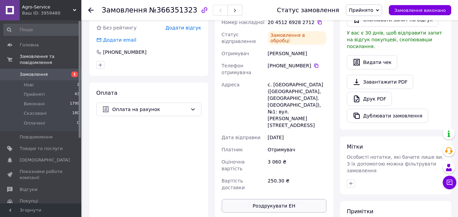
scroll to position [102, 0]
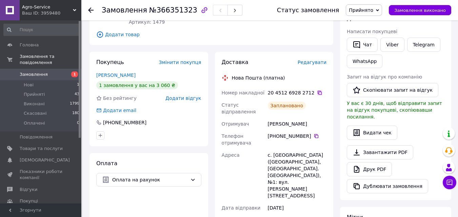
click at [317, 93] on icon at bounding box center [319, 92] width 5 height 5
click at [44, 71] on span "Замовлення" at bounding box center [34, 74] width 28 height 6
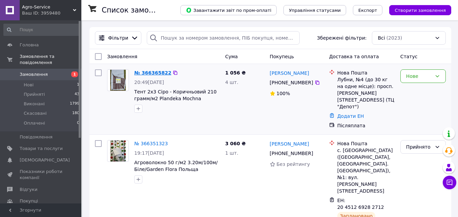
click at [144, 73] on link "№ 366365822" at bounding box center [152, 72] width 37 height 5
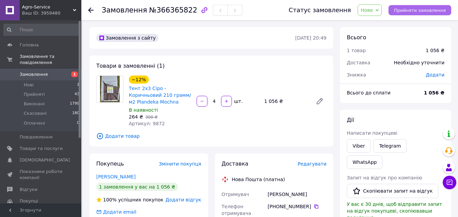
click at [409, 12] on span "Прийняти замовлення" at bounding box center [420, 10] width 52 height 5
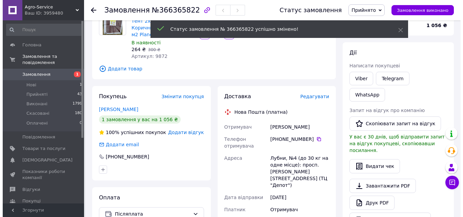
scroll to position [68, 0]
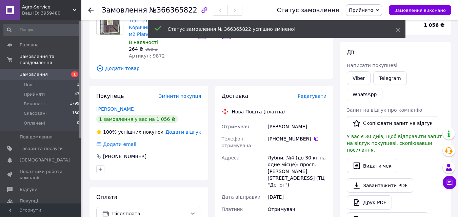
click at [312, 98] on span "Редагувати" at bounding box center [312, 96] width 29 height 5
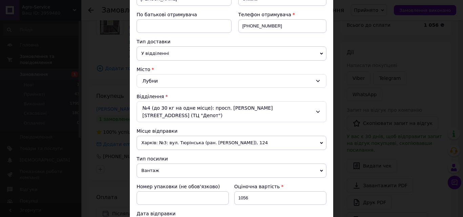
scroll to position [169, 0]
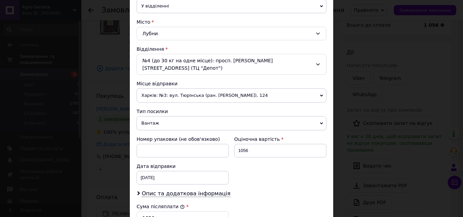
click at [182, 90] on span "Харків: №3: вул. Тюрінська (ран. [PERSON_NAME]), 124" at bounding box center [232, 95] width 190 height 14
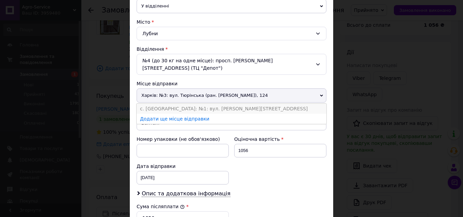
click at [179, 104] on li "с. [GEOGRAPHIC_DATA]: №1: вул. [PERSON_NAME][STREET_ADDRESS]" at bounding box center [232, 109] width 190 height 10
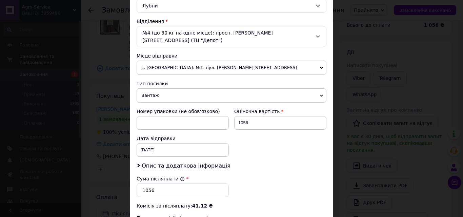
scroll to position [237, 0]
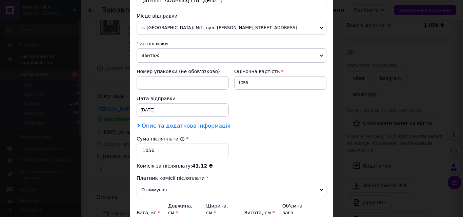
click at [159, 123] on span "Опис та додаткова інформація" at bounding box center [186, 126] width 89 height 7
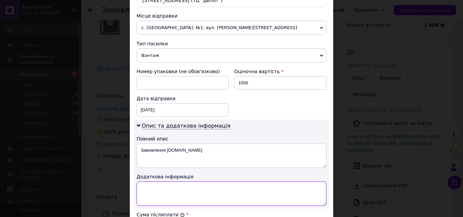
click at [154, 182] on textarea at bounding box center [232, 194] width 190 height 24
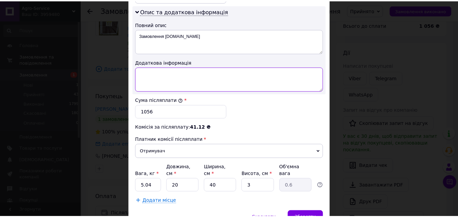
scroll to position [373, 0]
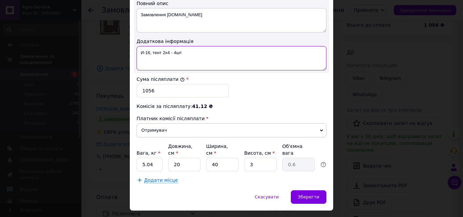
type textarea "И-16, тент 2х4 - 4шт"
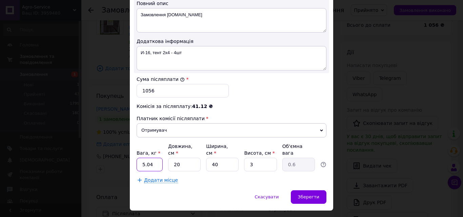
drag, startPoint x: 152, startPoint y: 151, endPoint x: 141, endPoint y: 150, distance: 11.9
click at [141, 158] on input "5.04" at bounding box center [150, 165] width 26 height 14
type input "5.5"
click at [187, 177] on div "Додати місце" at bounding box center [232, 180] width 190 height 7
drag, startPoint x: 261, startPoint y: 149, endPoint x: 248, endPoint y: 150, distance: 13.6
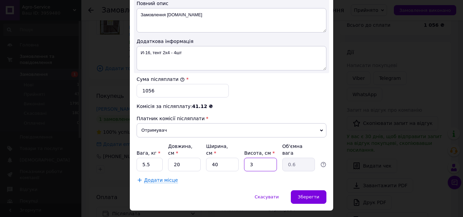
click at [248, 158] on input "3" at bounding box center [260, 165] width 33 height 14
type input "8"
type input "1.6"
type input "8"
click at [306, 195] on span "Зберегти" at bounding box center [308, 197] width 21 height 5
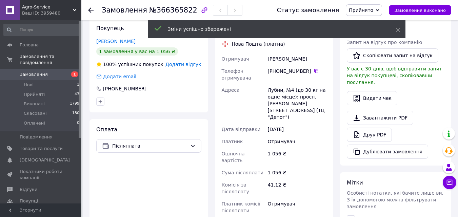
scroll to position [203, 0]
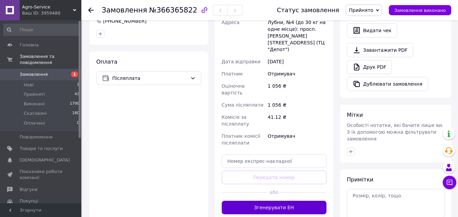
click at [275, 201] on button "Згенерувати ЕН" at bounding box center [274, 208] width 105 height 14
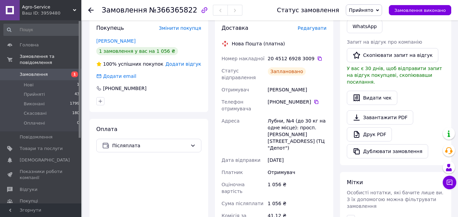
scroll to position [136, 0]
click at [317, 58] on icon at bounding box center [319, 58] width 5 height 5
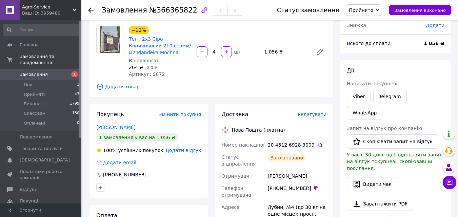
scroll to position [0, 0]
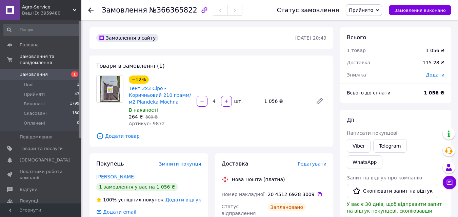
click at [37, 69] on link "Замовлення 1" at bounding box center [41, 75] width 83 height 12
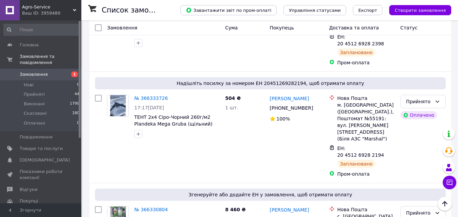
scroll to position [339, 0]
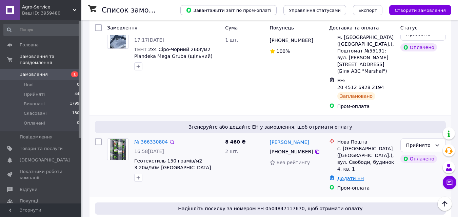
click at [342, 176] on link "Додати ЕН" at bounding box center [350, 178] width 27 height 5
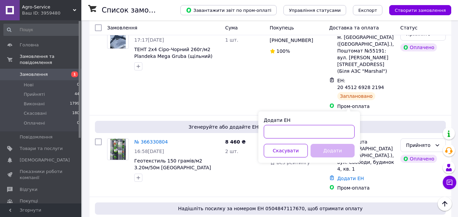
click at [280, 134] on input "Додати ЕН" at bounding box center [309, 132] width 91 height 14
paste input "20451269284170"
type input "20451269284170"
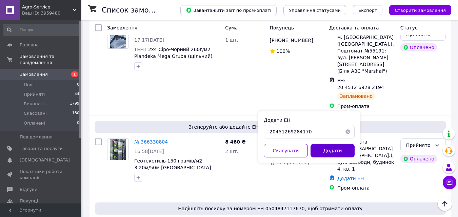
click at [335, 150] on button "Додати" at bounding box center [332, 151] width 44 height 14
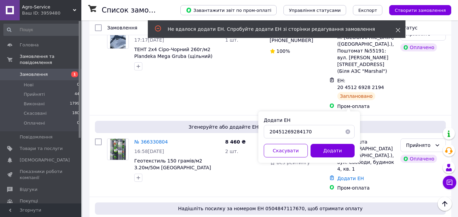
click at [396, 29] on use at bounding box center [397, 30] width 4 height 4
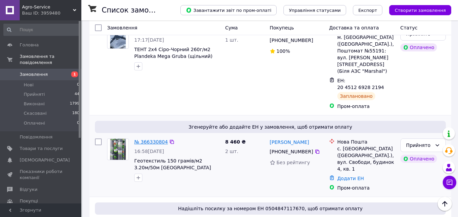
click at [155, 139] on link "№ 366330804" at bounding box center [151, 141] width 34 height 5
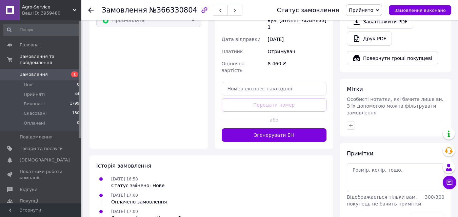
scroll to position [189, 0]
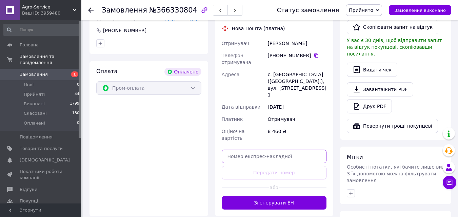
click at [267, 150] on input "text" at bounding box center [274, 157] width 105 height 14
paste input "20451269284170"
type input "20451269284170"
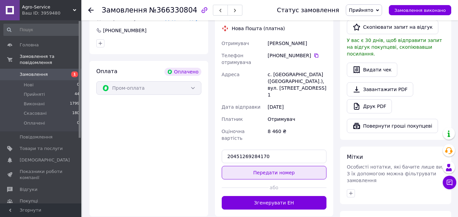
click at [269, 166] on button "Передати номер" at bounding box center [274, 173] width 105 height 14
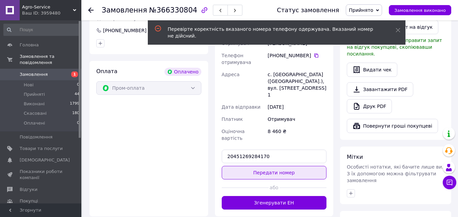
scroll to position [155, 0]
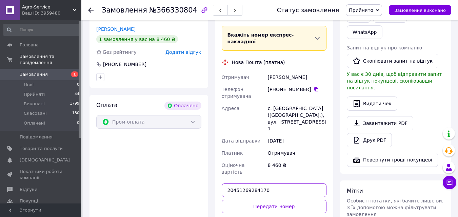
drag, startPoint x: 244, startPoint y: 156, endPoint x: 224, endPoint y: 156, distance: 20.0
click at [224, 184] on input "20451269284170" at bounding box center [274, 191] width 105 height 14
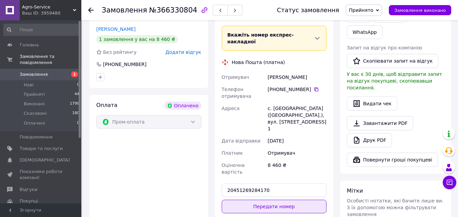
click at [275, 200] on button "Передати номер" at bounding box center [274, 207] width 105 height 14
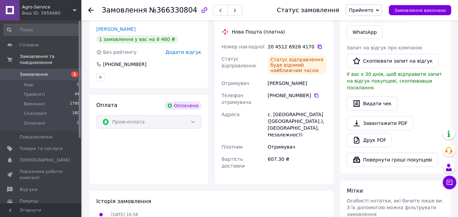
click at [318, 45] on icon at bounding box center [320, 47] width 4 height 4
click at [46, 71] on span "Замовлення" at bounding box center [41, 74] width 43 height 6
